Goal: Task Accomplishment & Management: Use online tool/utility

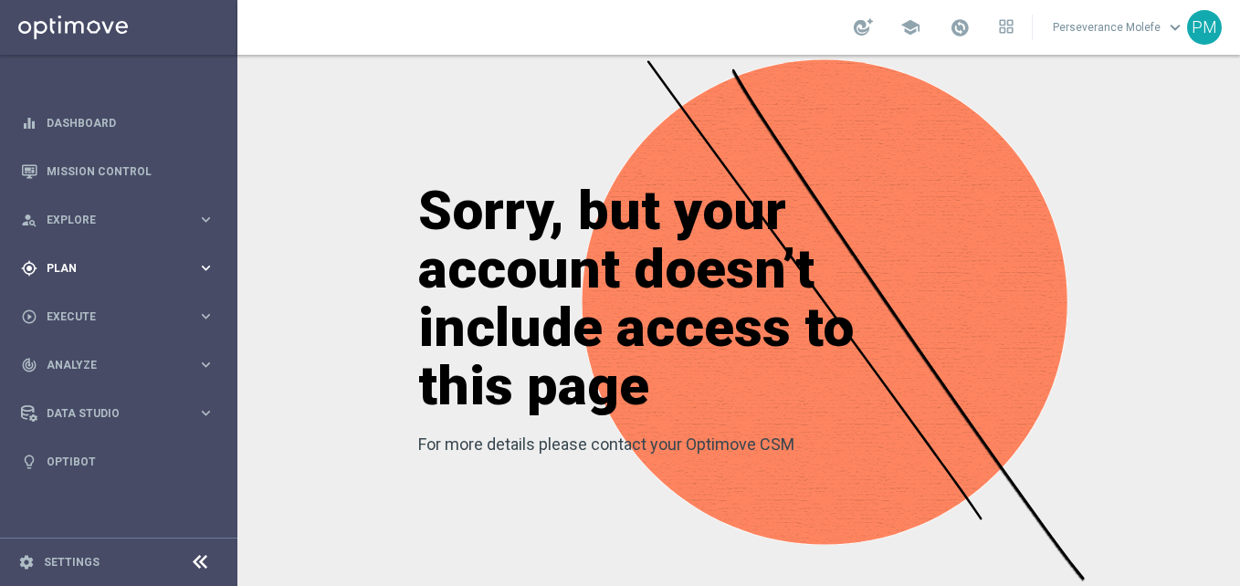
click at [100, 260] on div "gps_fixed Plan" at bounding box center [109, 268] width 176 height 16
click at [79, 362] on span "Templates" at bounding box center [113, 360] width 131 height 11
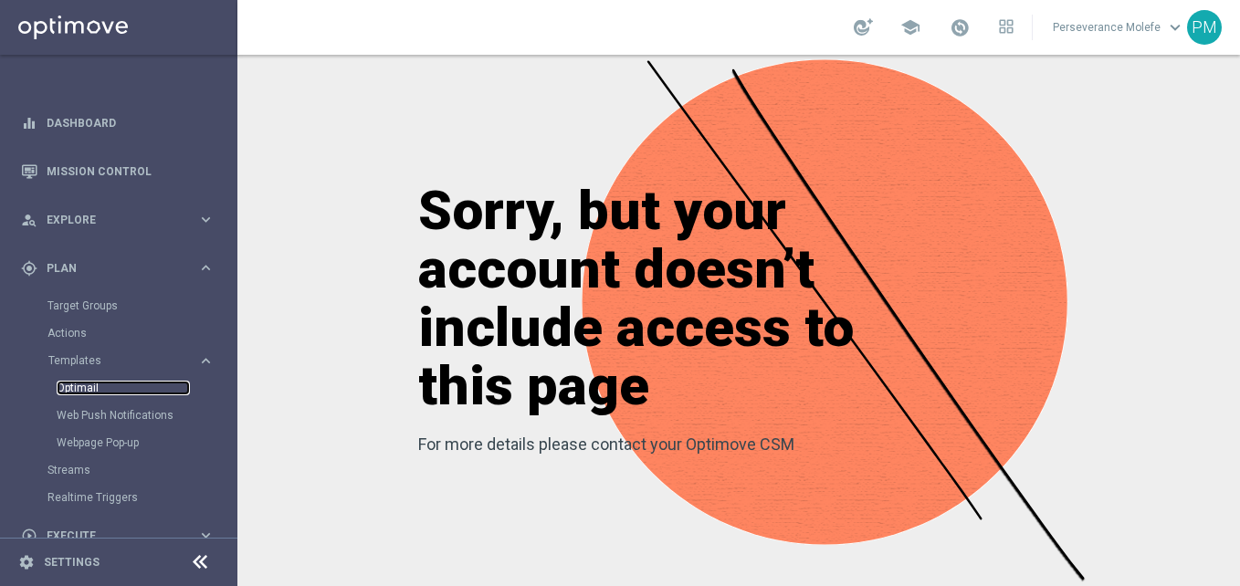
click at [100, 385] on link "Optimail" at bounding box center [123, 388] width 133 height 15
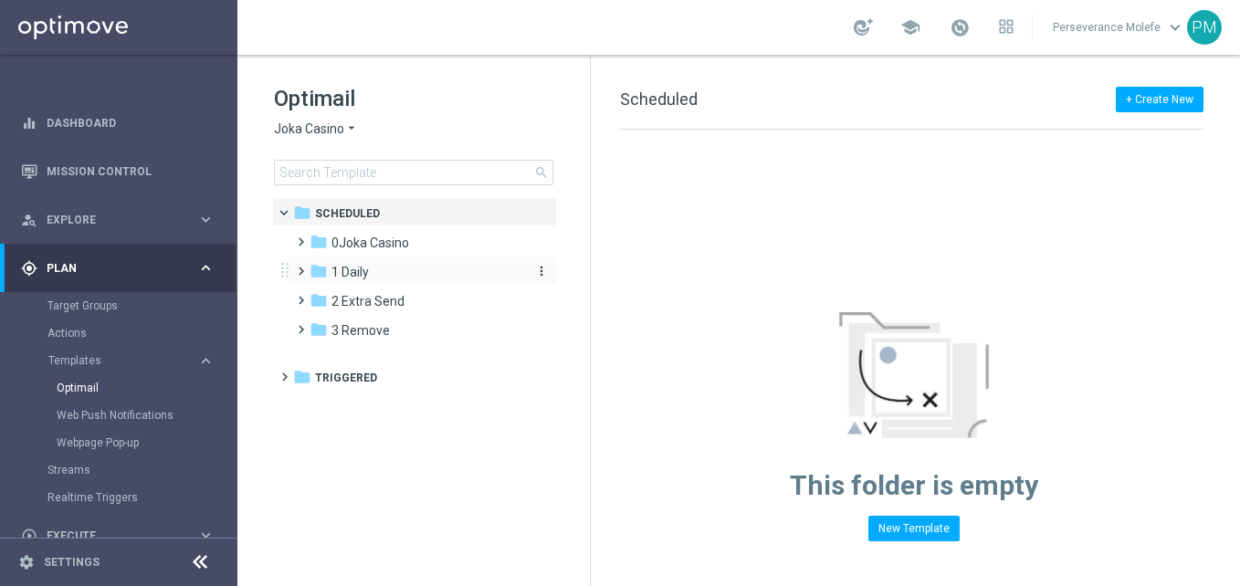
click at [417, 263] on div "folder 1 Daily" at bounding box center [415, 272] width 210 height 21
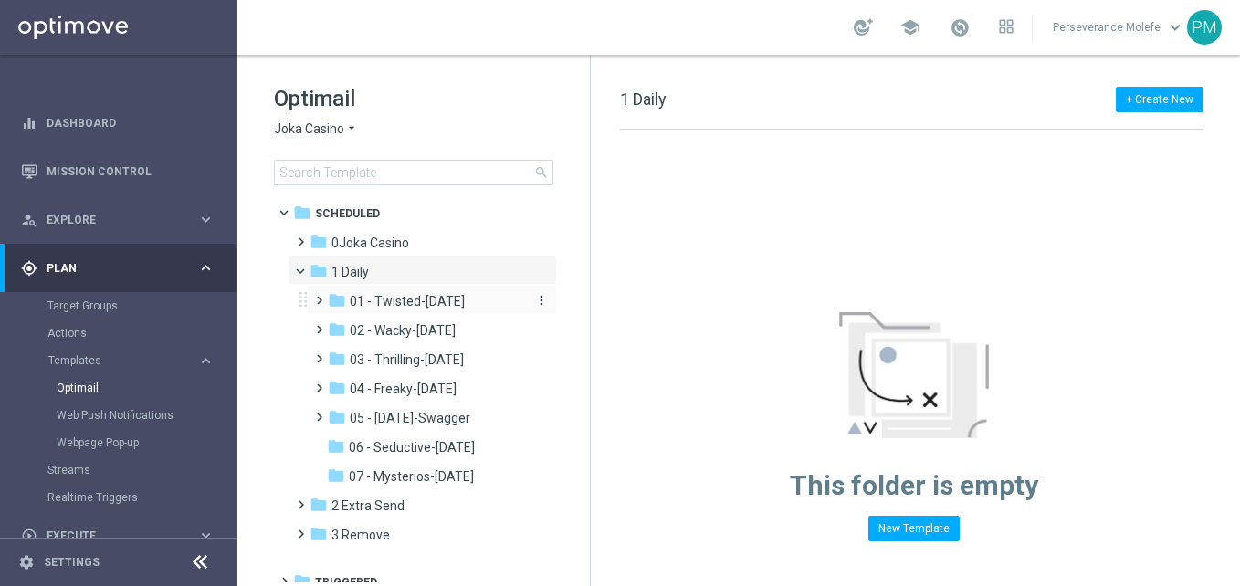
click at [428, 300] on span "01 - Twisted-[DATE]" at bounding box center [407, 301] width 115 height 16
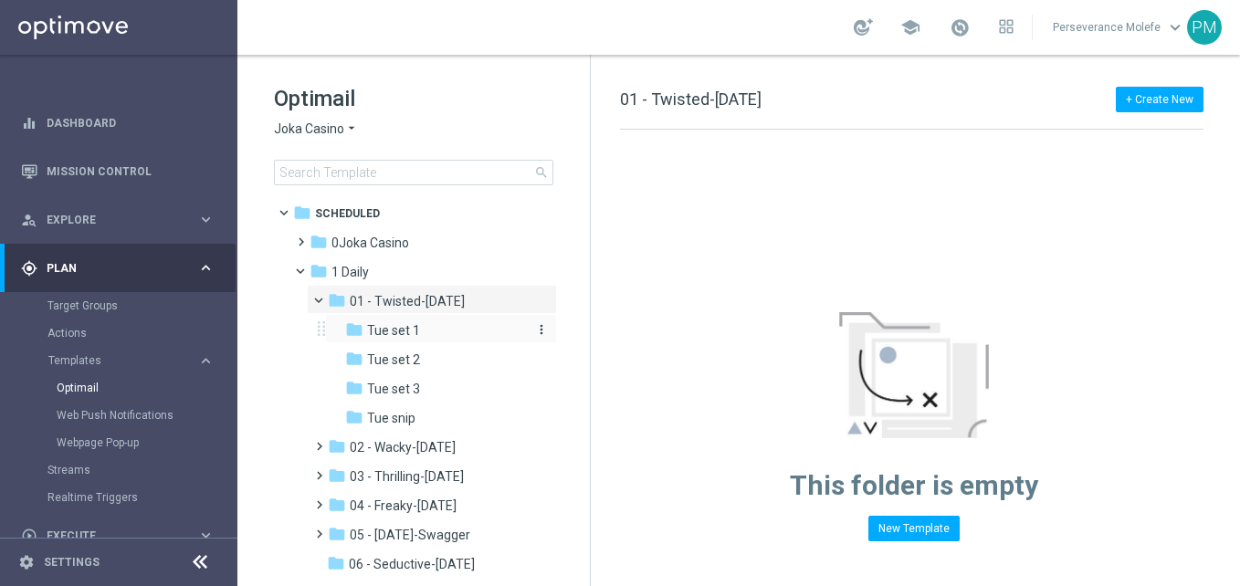
click at [453, 334] on div "folder Tue set 1" at bounding box center [435, 331] width 180 height 21
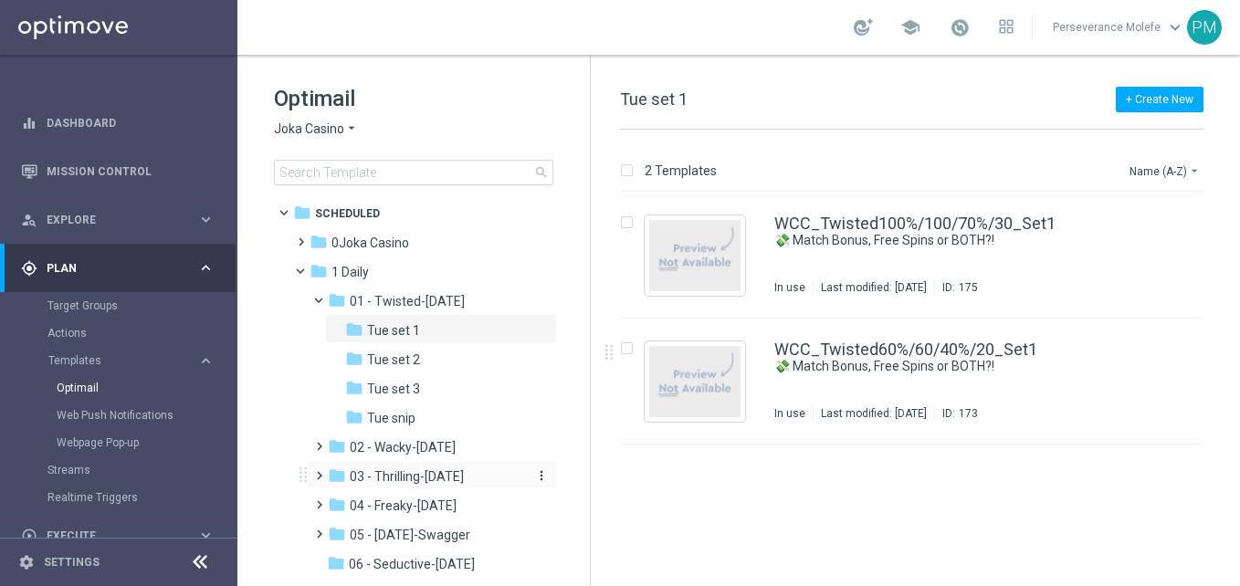
click at [441, 475] on span "03 - Thrilling-[DATE]" at bounding box center [407, 477] width 114 height 16
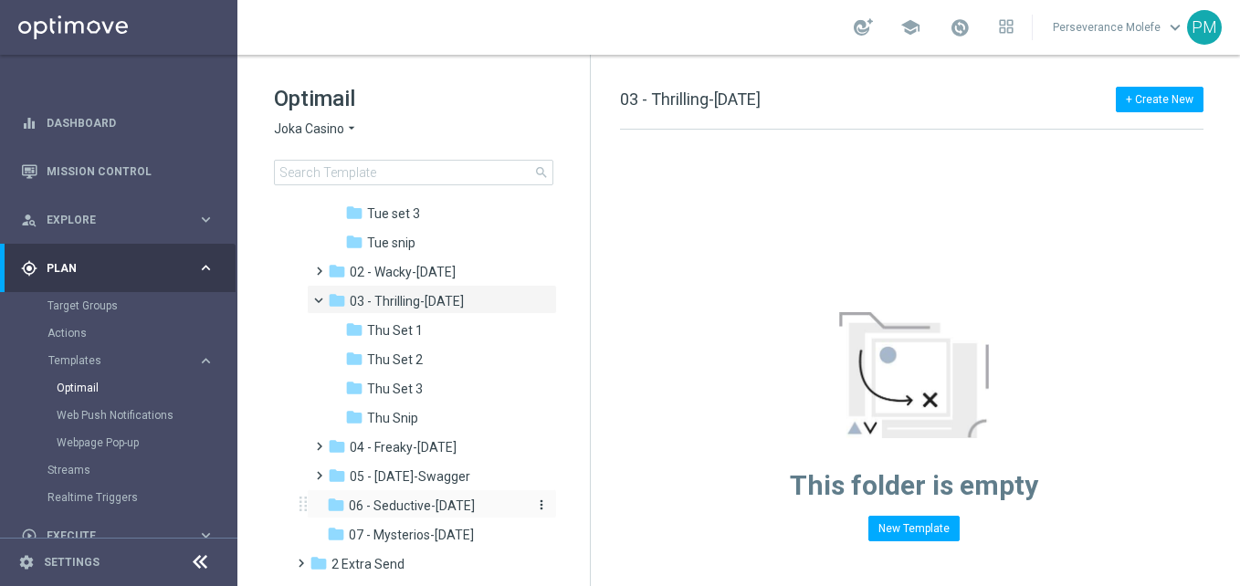
scroll to position [183, 0]
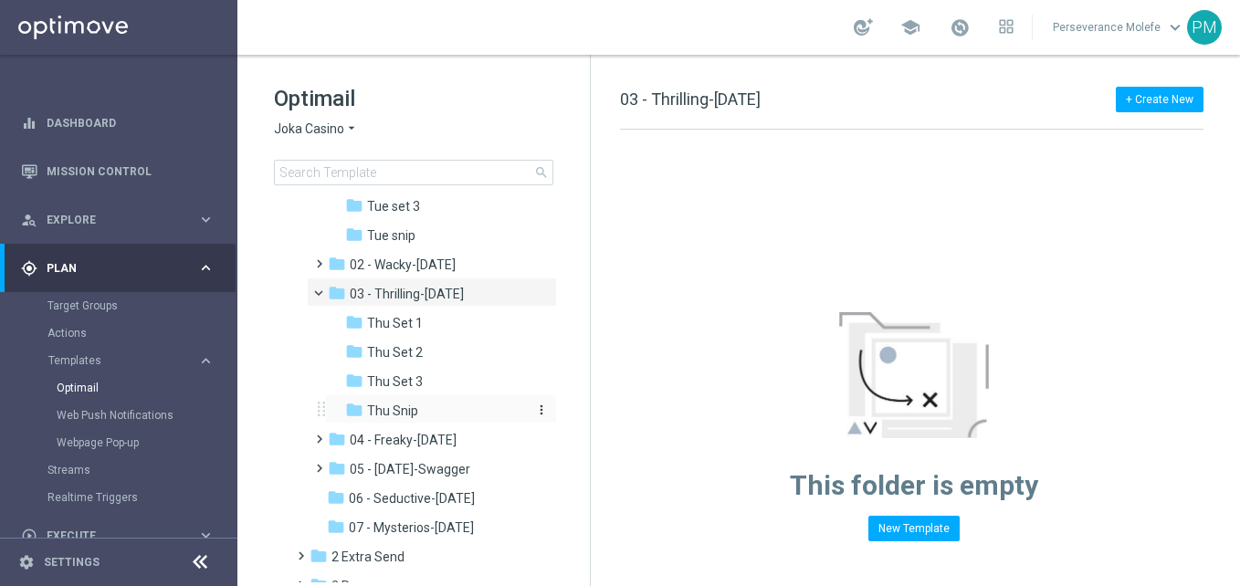
click at [419, 410] on div "folder Thu Snip" at bounding box center [435, 411] width 180 height 21
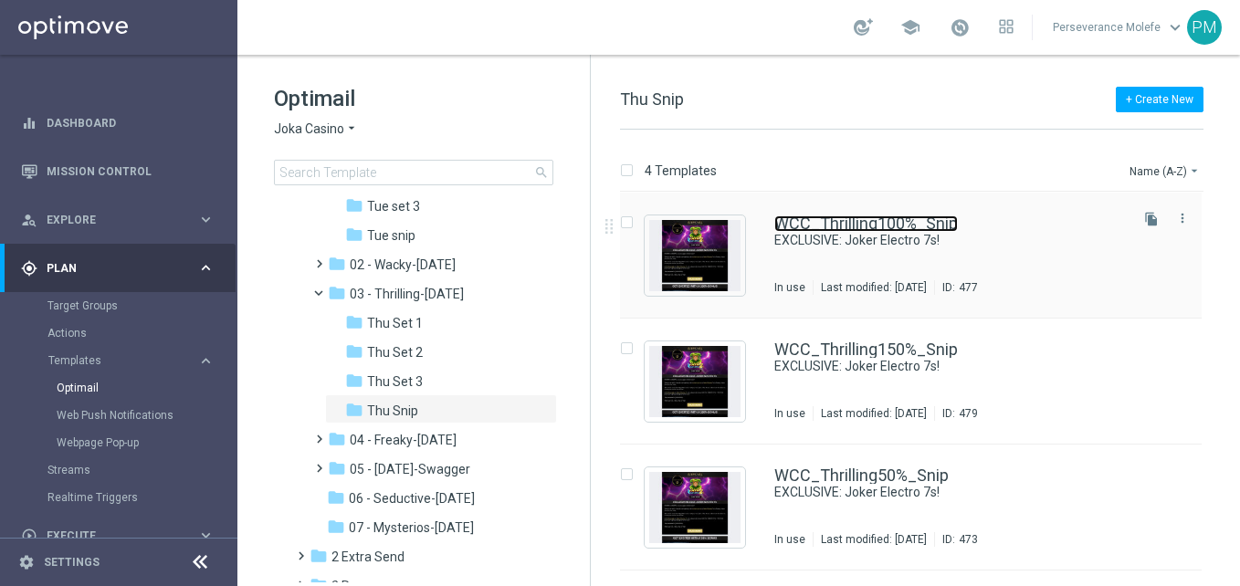
click at [893, 227] on link "WCC_Thrilling100%_Snip" at bounding box center [867, 224] width 184 height 16
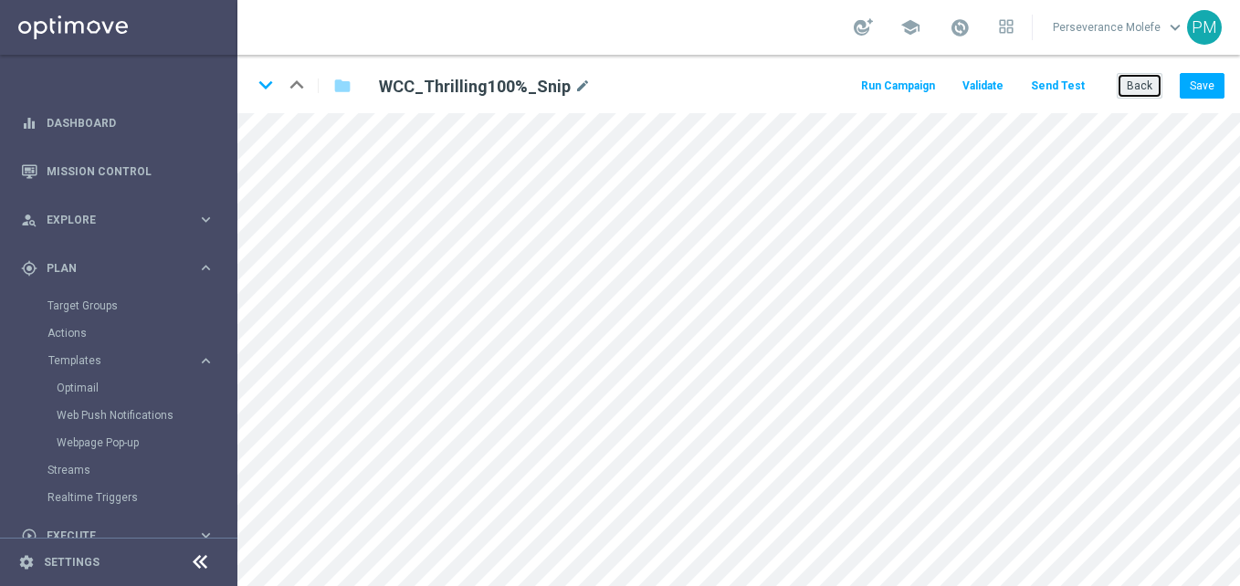
click at [1126, 95] on button "Back" at bounding box center [1140, 86] width 46 height 26
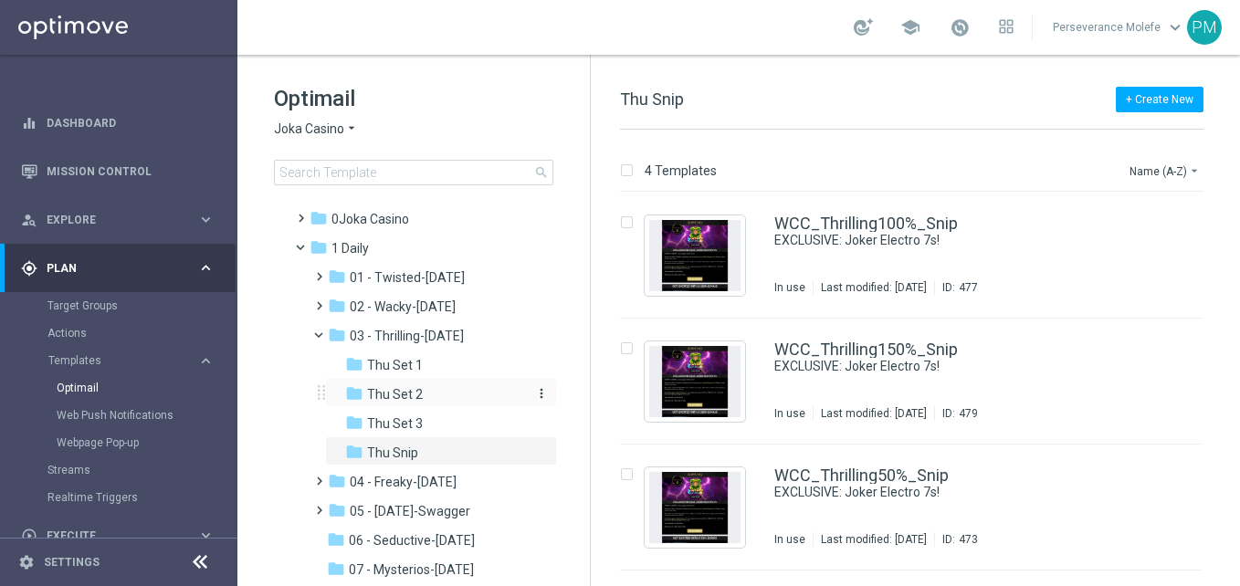
scroll to position [91, 0]
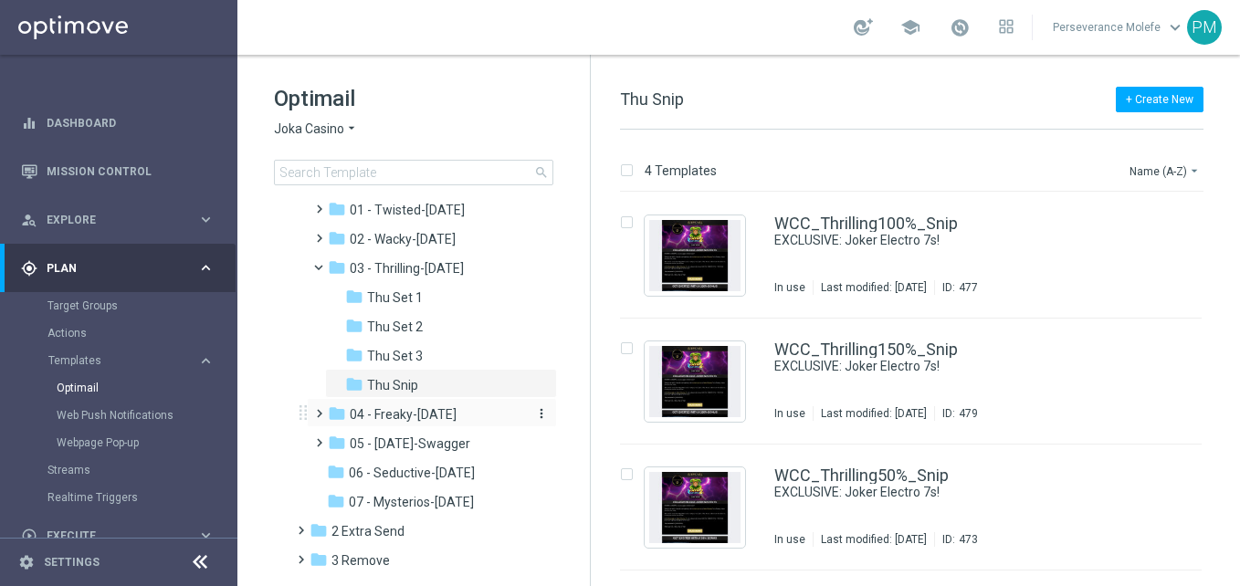
click at [419, 418] on span "04 - Freaky-[DATE]" at bounding box center [403, 414] width 107 height 16
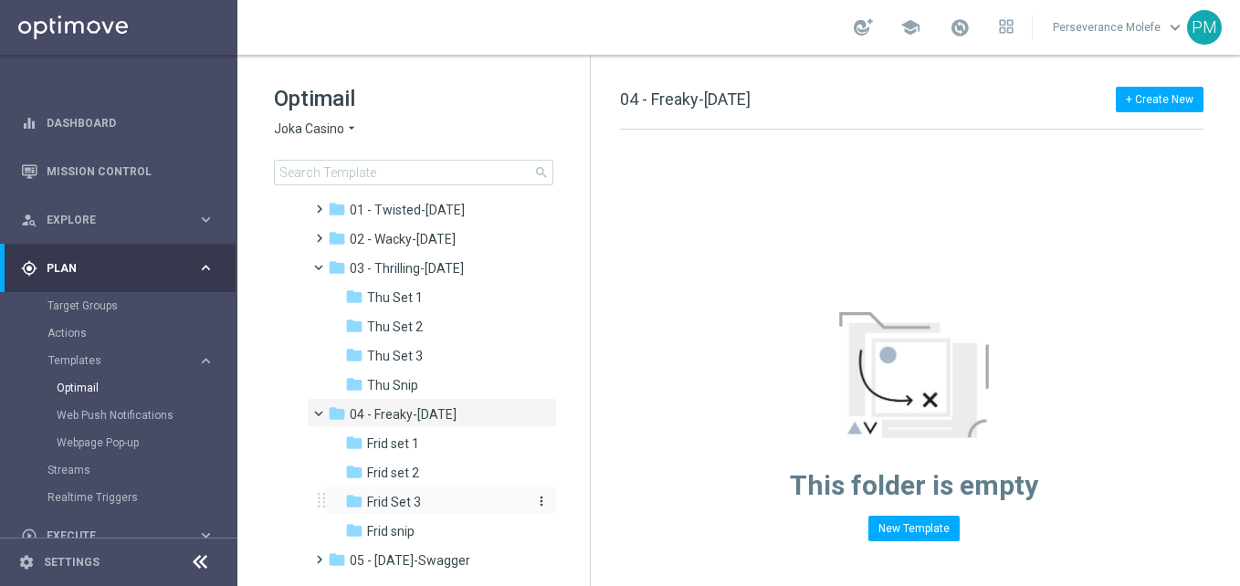
click at [432, 502] on div "folder Frid Set 3" at bounding box center [435, 502] width 180 height 21
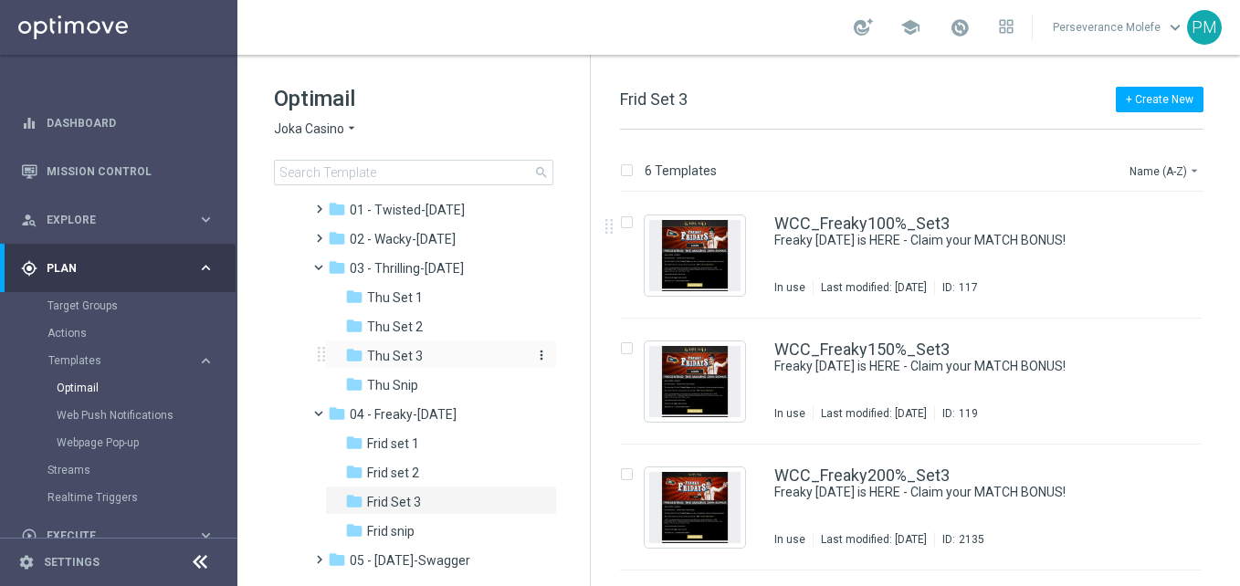
click at [423, 365] on div "folder Thu Set 3" at bounding box center [435, 356] width 180 height 21
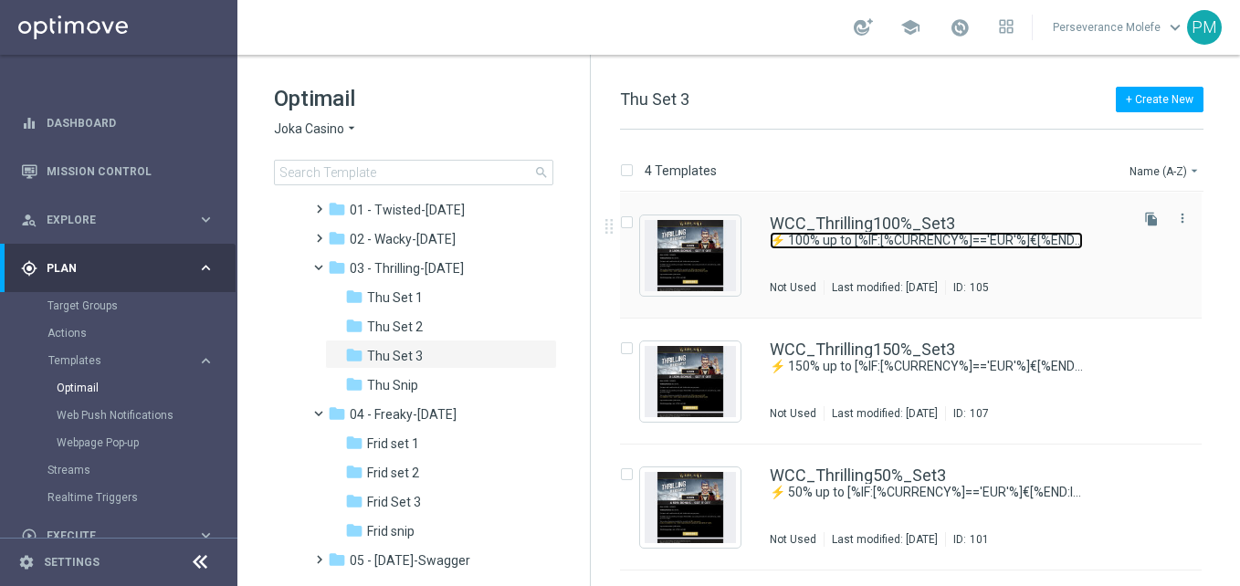
click at [815, 234] on link "⚡ 100% up to [%IF:[%CURRENCY%]=='EUR'%]€[%END:IF%][%ELSE%]$[%END:IF%]300 is YOU…" at bounding box center [926, 240] width 313 height 17
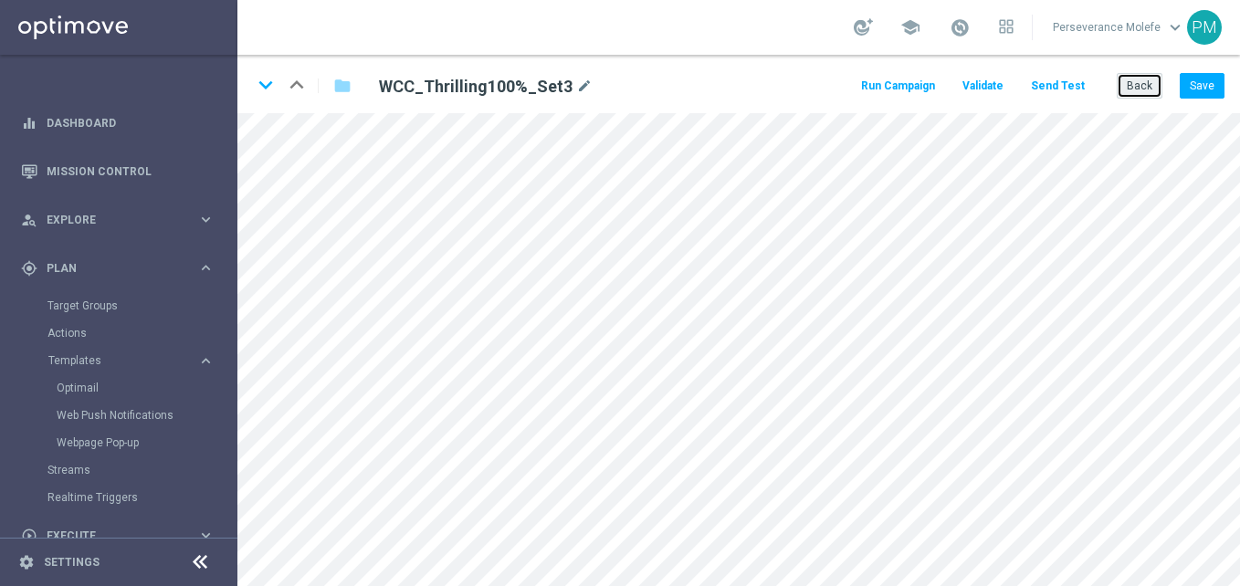
click at [1161, 82] on button "Back" at bounding box center [1140, 86] width 46 height 26
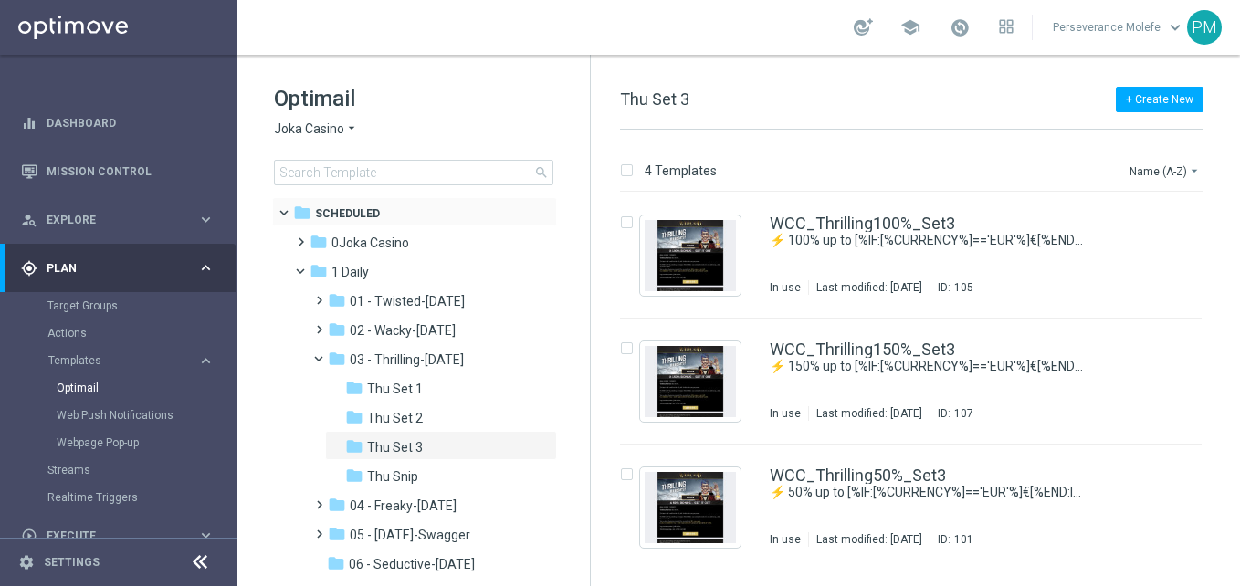
click at [289, 212] on span at bounding box center [292, 209] width 7 height 8
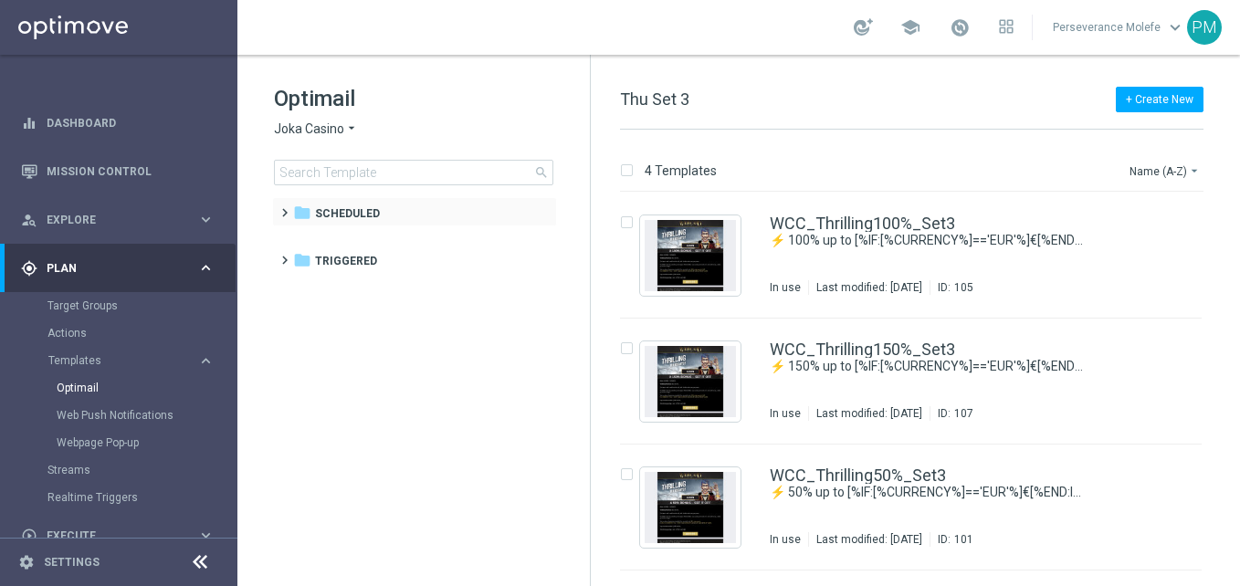
click at [285, 208] on span at bounding box center [281, 204] width 8 height 7
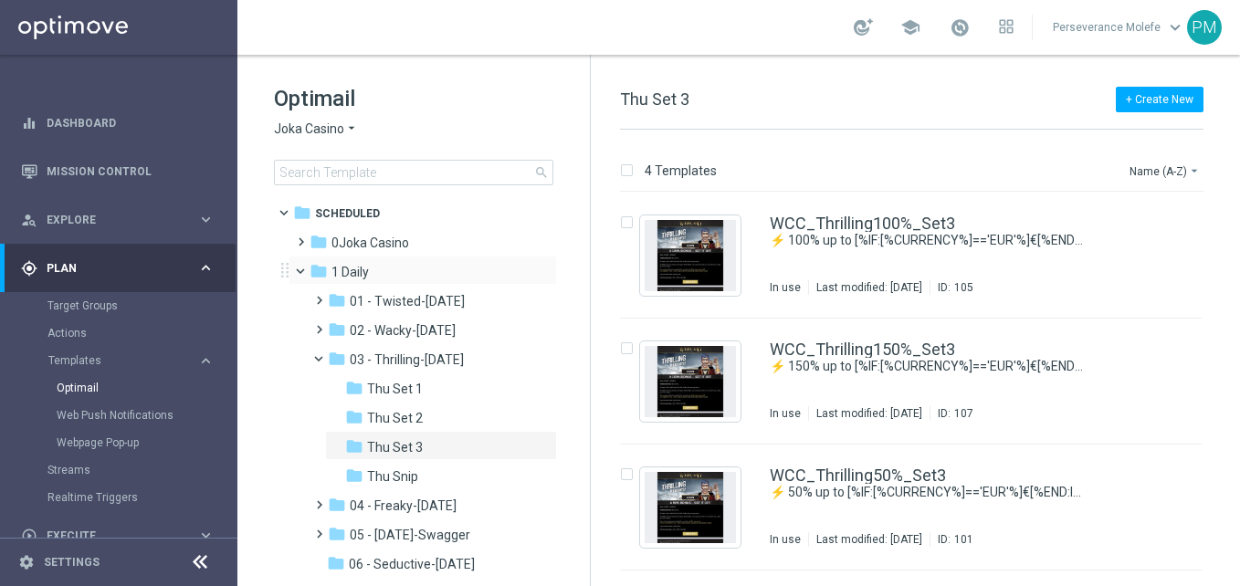
click at [305, 271] on span at bounding box center [308, 267] width 7 height 8
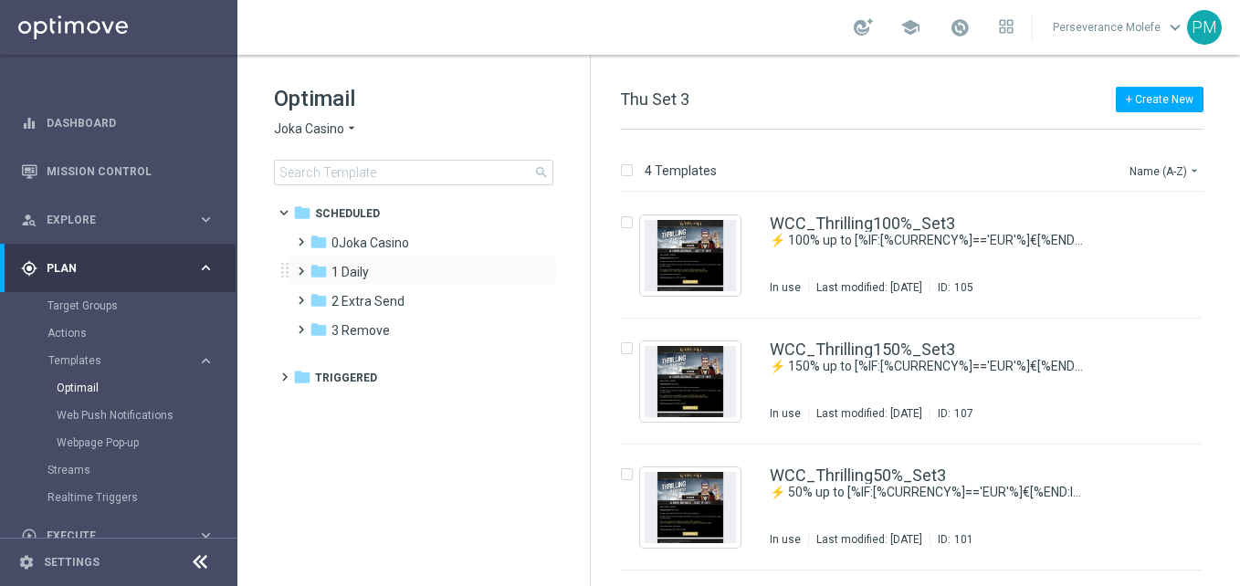
click at [298, 267] on span at bounding box center [297, 262] width 8 height 7
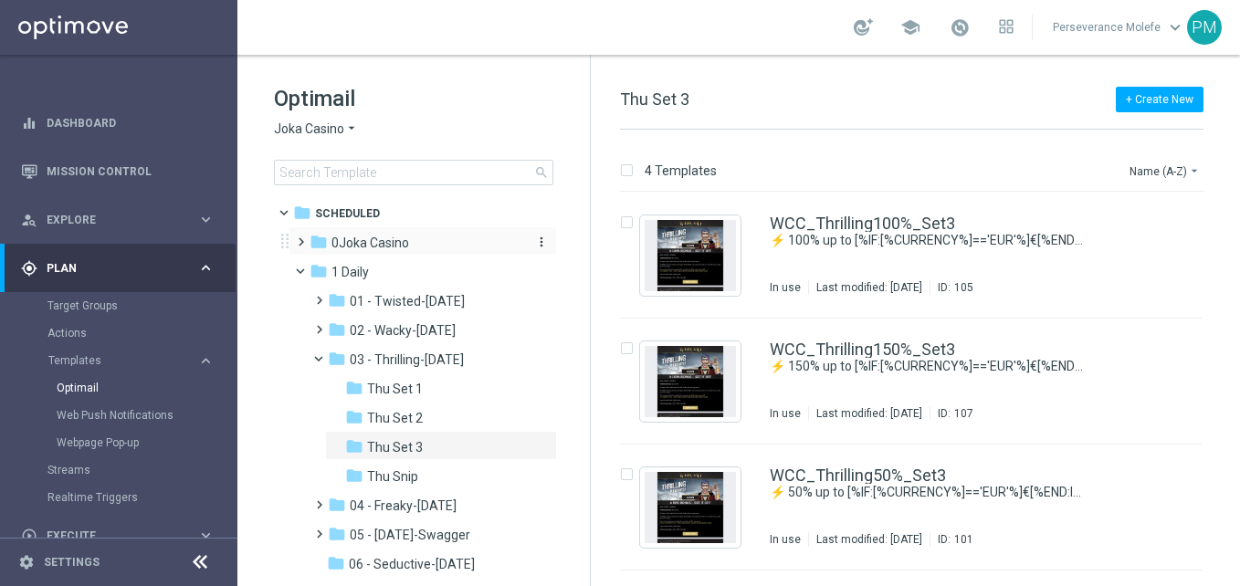
click at [361, 243] on span "0Joka Casino" at bounding box center [371, 243] width 78 height 16
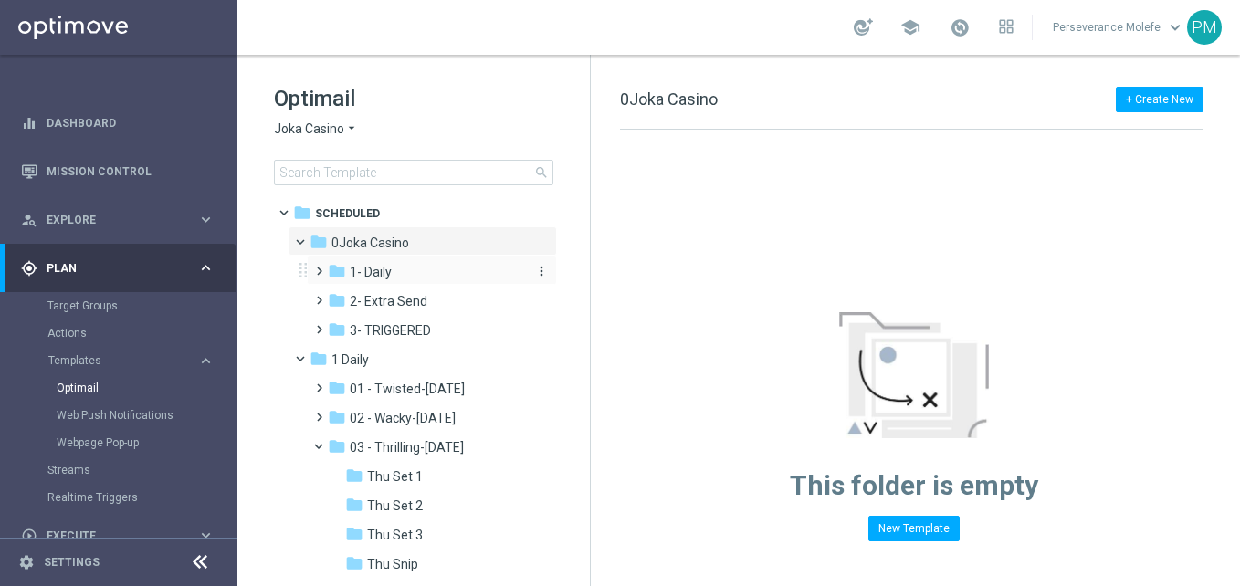
click at [405, 273] on div "folder 1- Daily" at bounding box center [425, 272] width 195 height 21
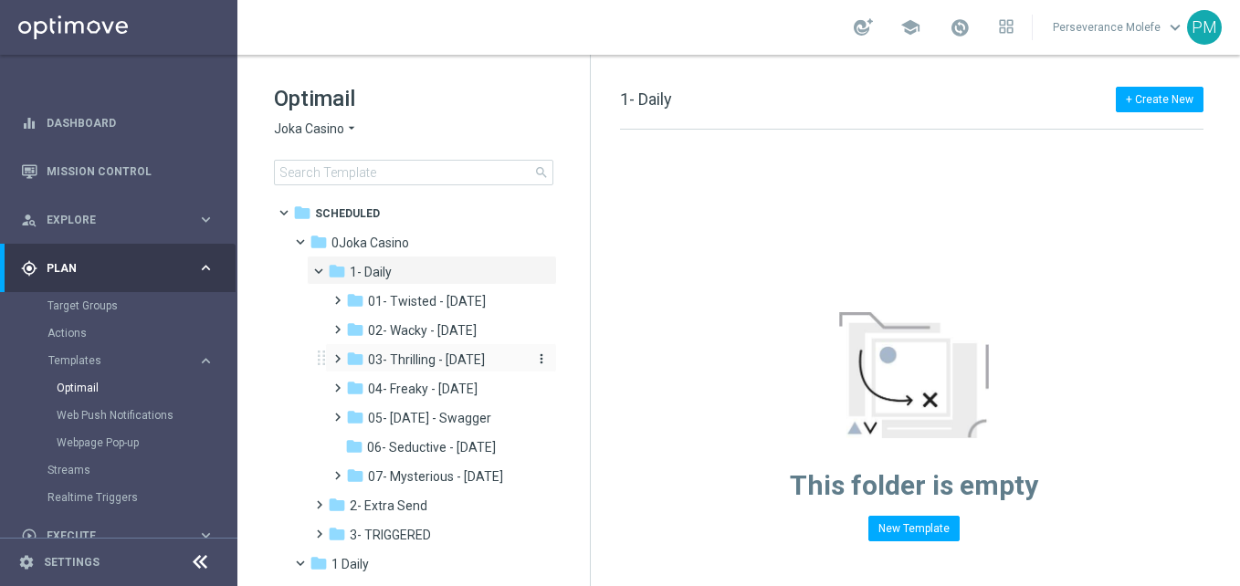
click at [451, 350] on div "folder 03- Thrilling - [DATE]" at bounding box center [435, 360] width 179 height 21
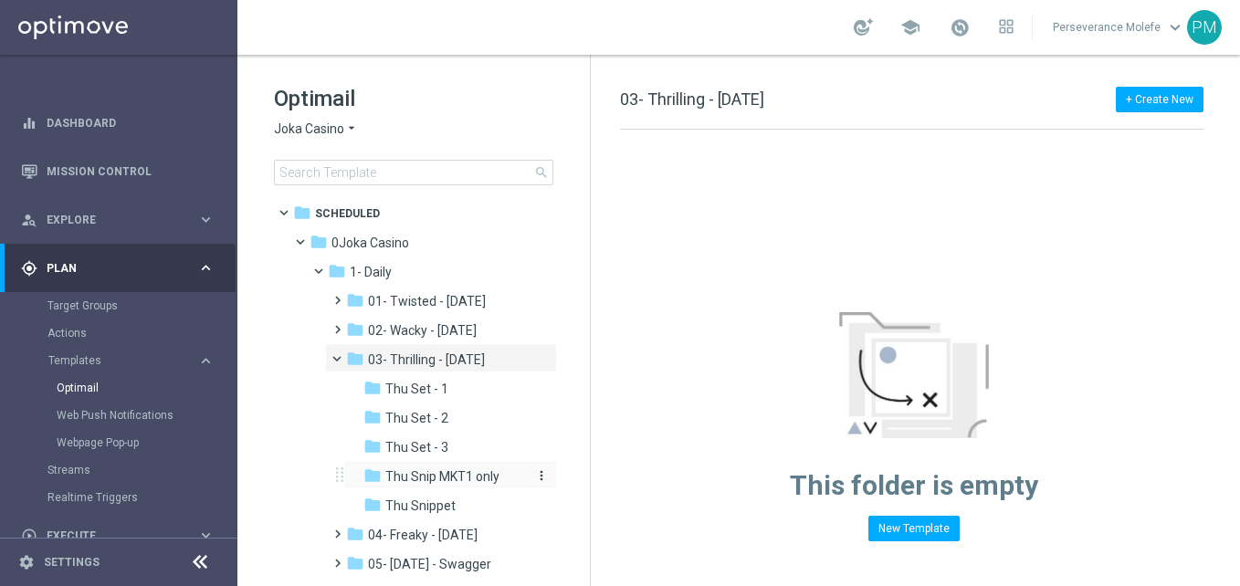
click at [471, 469] on span "Thu Snip MKT1 only" at bounding box center [442, 477] width 114 height 16
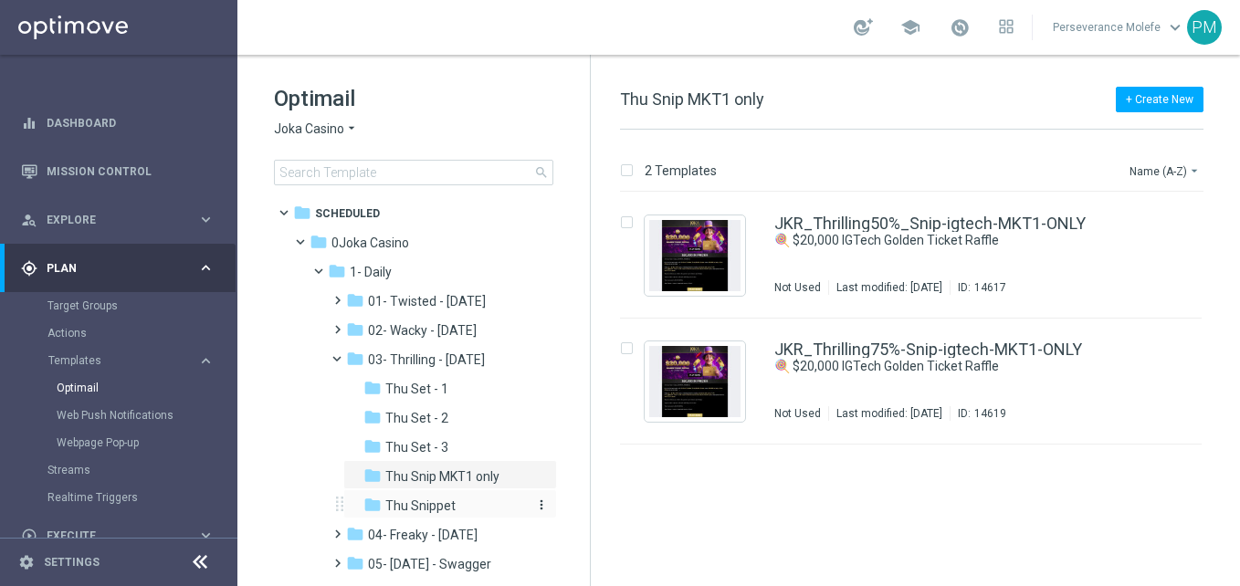
click at [474, 506] on div "folder Thu Snippet" at bounding box center [446, 506] width 164 height 21
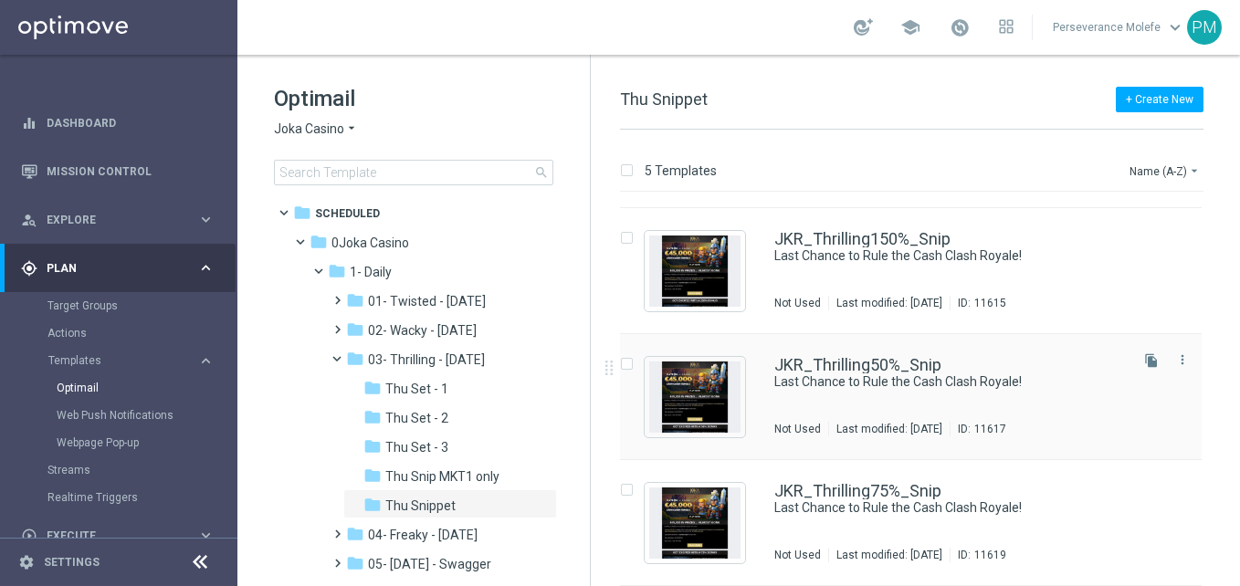
scroll to position [54, 0]
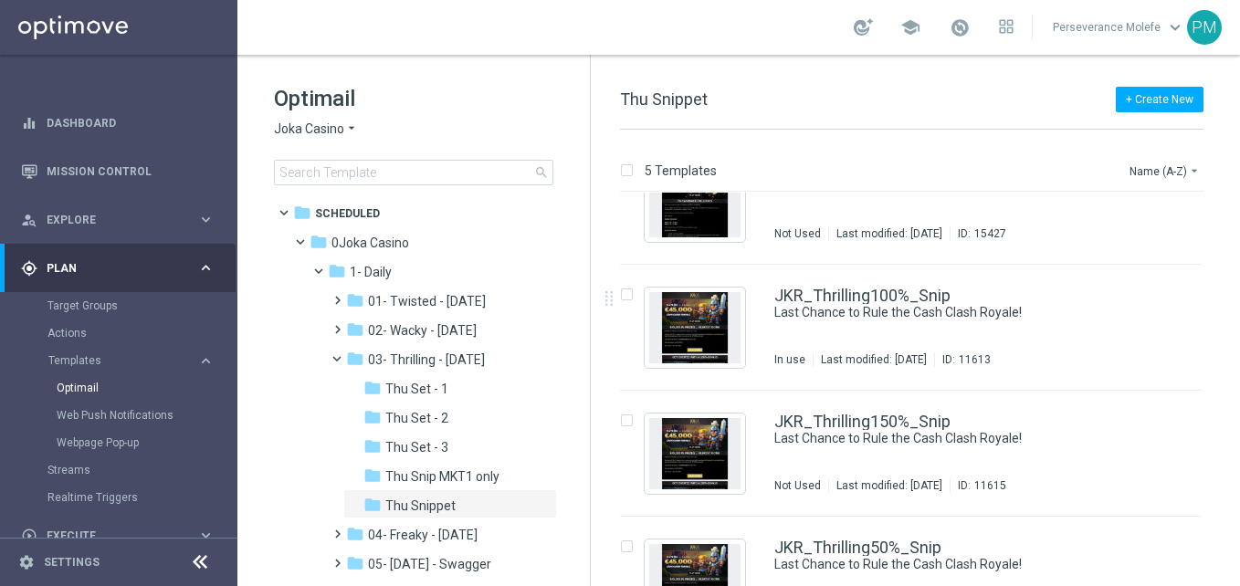
click at [1120, 585] on html "equalizer Dashboard Mission Control" at bounding box center [620, 293] width 1240 height 586
click at [831, 269] on div "JKR_Thrilling100%_Snip Last Chance to Rule the Cash Clash Royale! In use Last m…" at bounding box center [911, 328] width 582 height 126
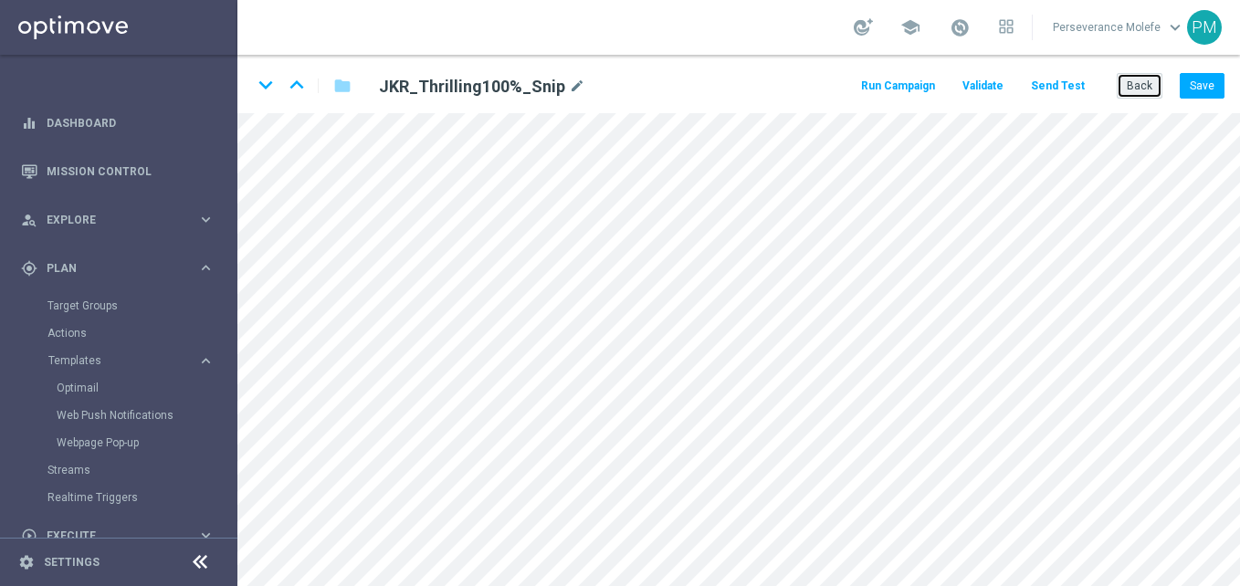
click at [1141, 94] on button "Back" at bounding box center [1140, 86] width 46 height 26
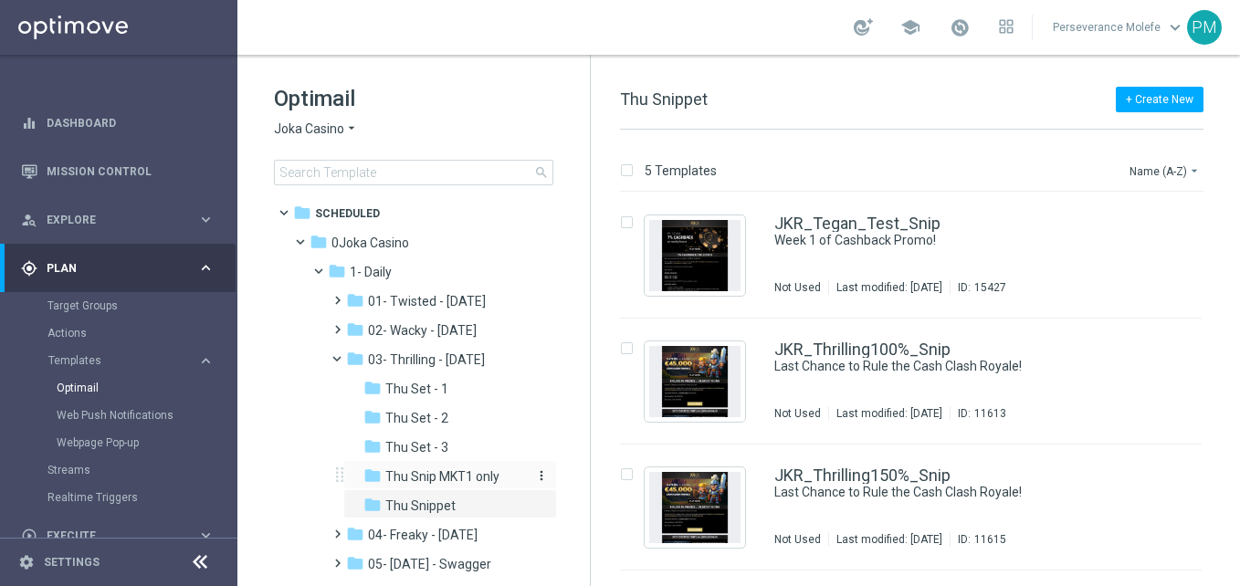
click at [479, 480] on span "Thu Snip MKT1 only" at bounding box center [442, 477] width 114 height 16
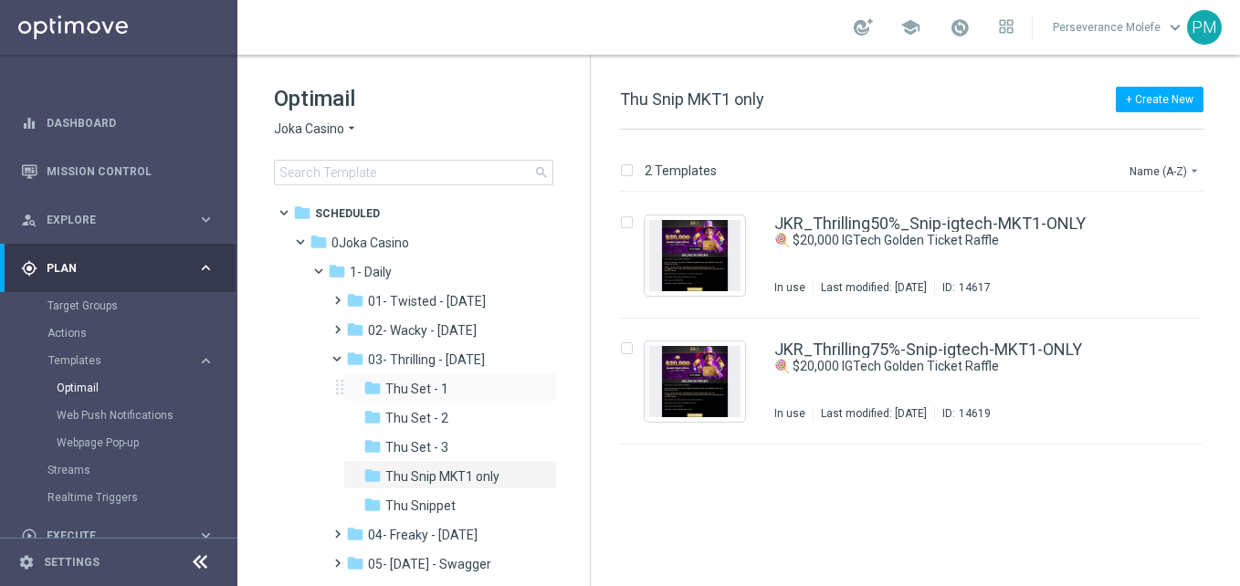
click at [436, 401] on div "folder Thu Set - 1 more_vert" at bounding box center [450, 387] width 214 height 29
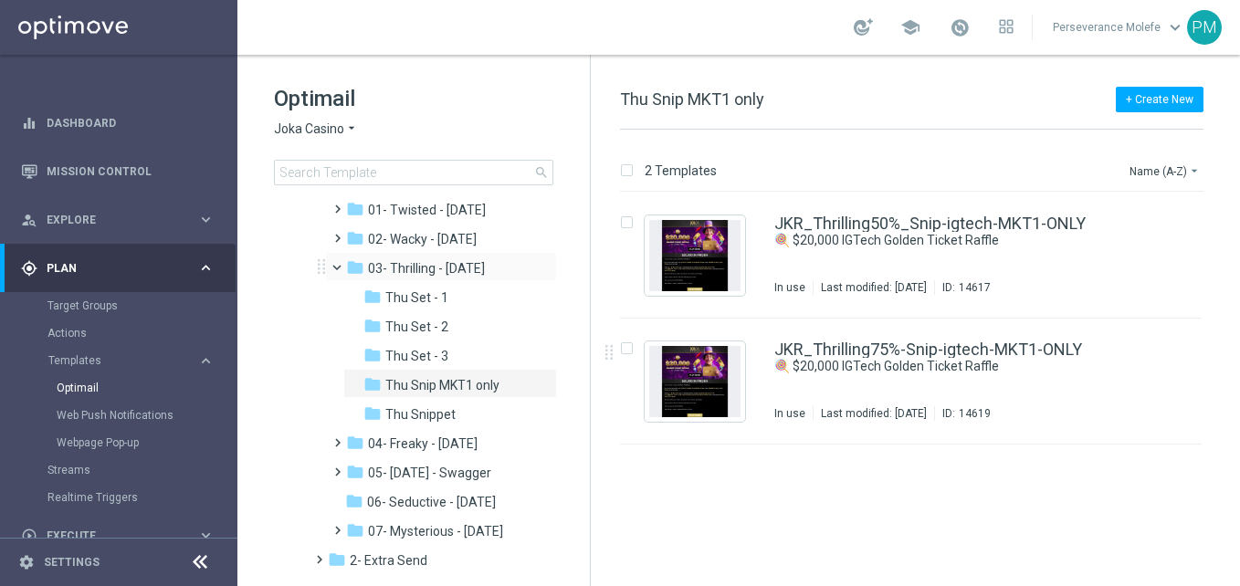
click at [342, 259] on span at bounding box center [345, 263] width 7 height 8
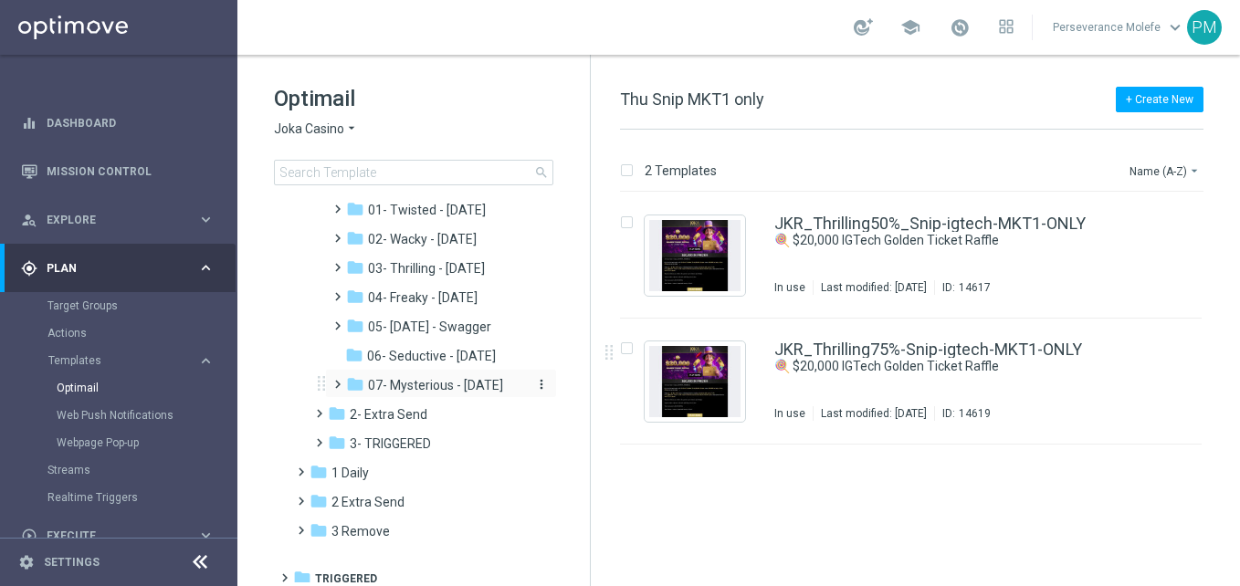
click at [432, 385] on span "07- Mysterious - [DATE]" at bounding box center [435, 385] width 135 height 16
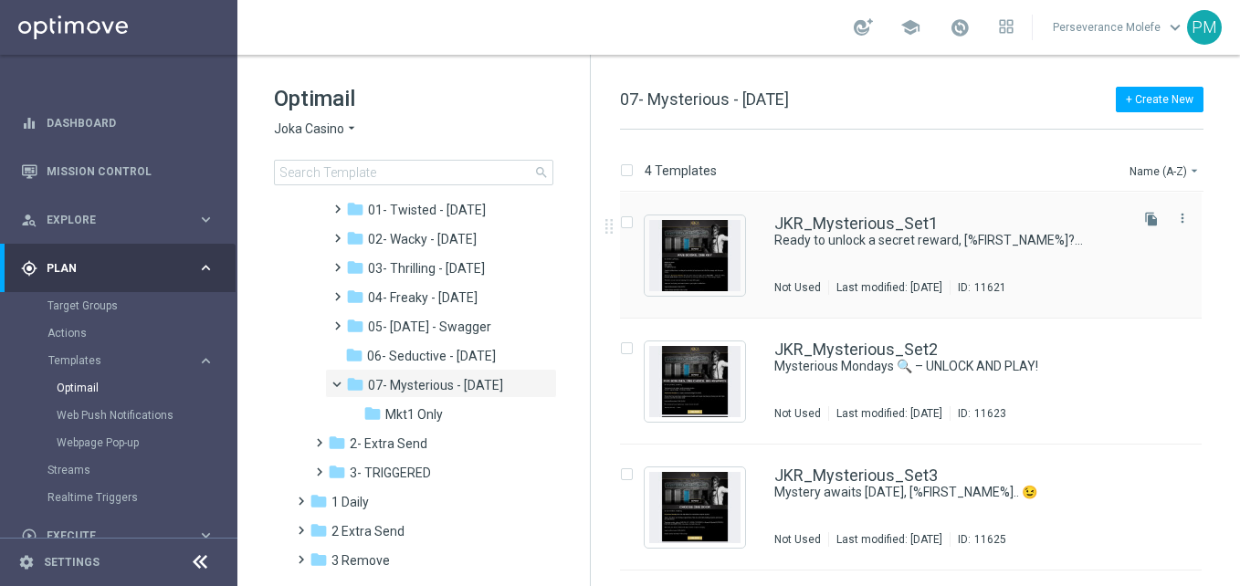
scroll to position [111, 0]
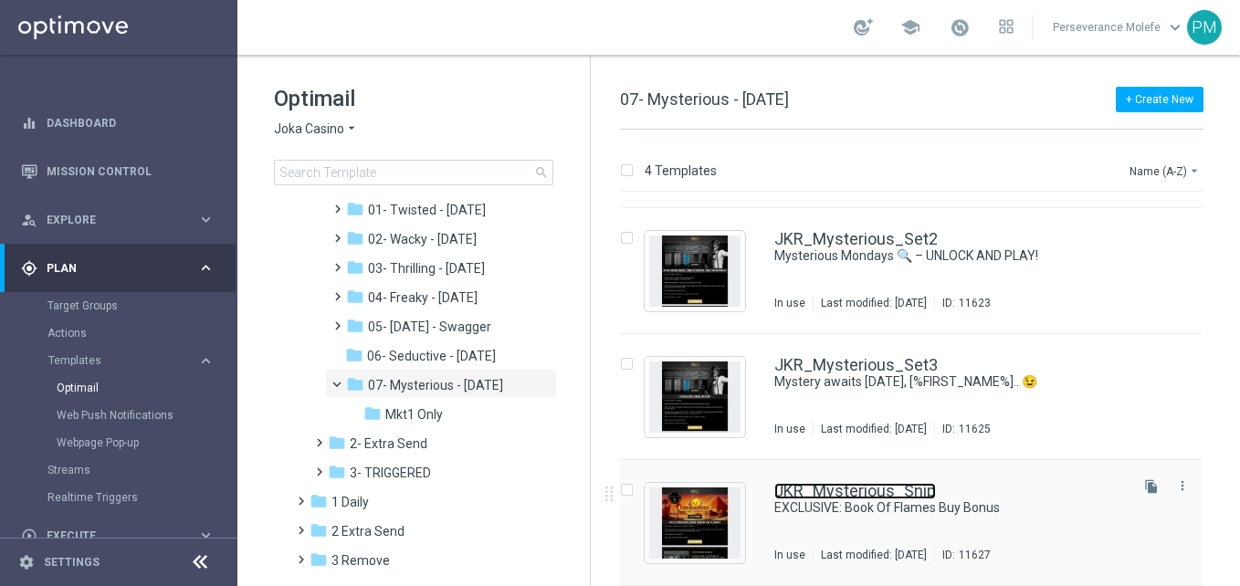
click at [812, 486] on link "JKR_Mysterious_Snip" at bounding box center [856, 491] width 162 height 16
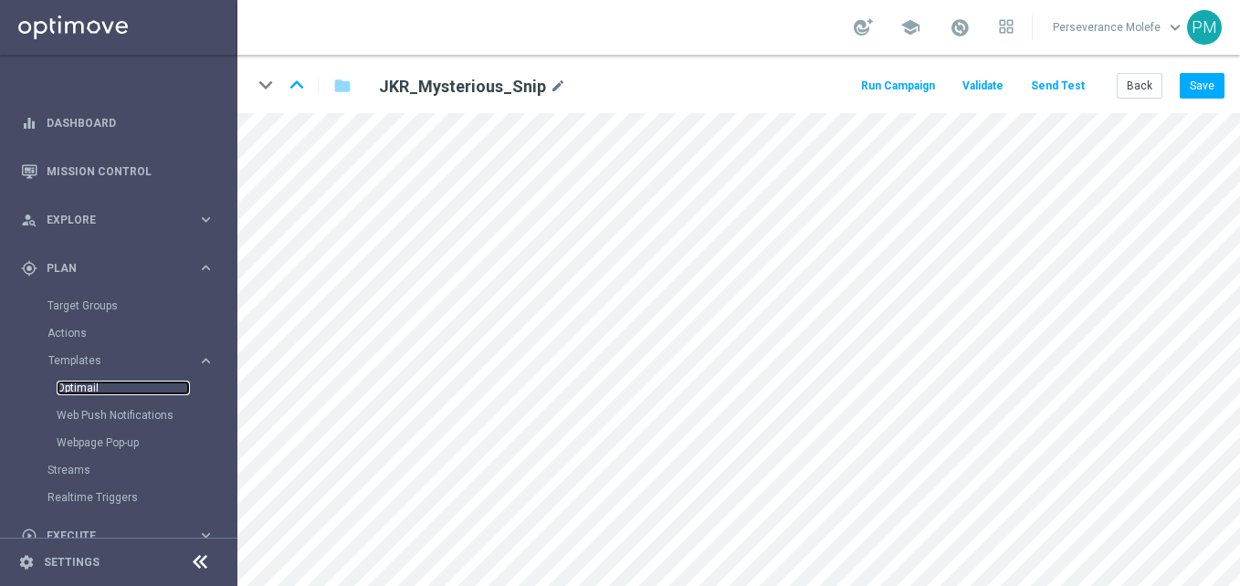
click at [101, 386] on link "Optimail" at bounding box center [123, 388] width 133 height 15
